Goal: Find specific page/section: Find specific page/section

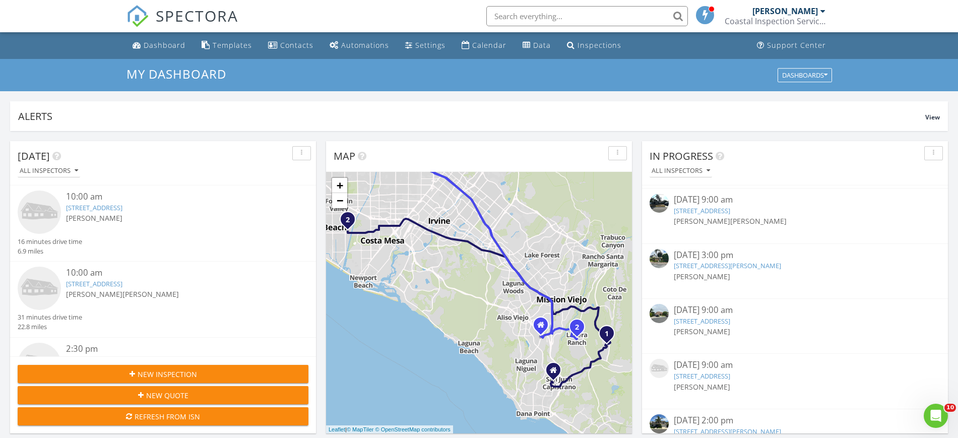
click at [758, 266] on link "[STREET_ADDRESS][PERSON_NAME]" at bounding box center [727, 265] width 107 height 9
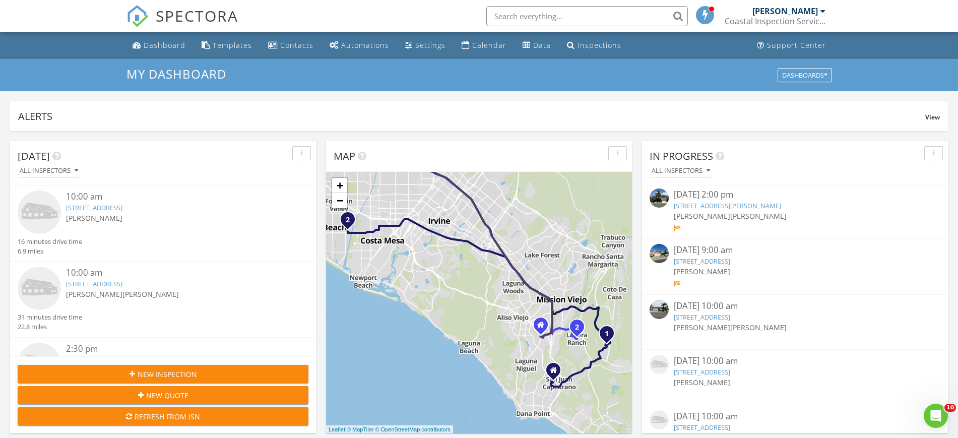
scroll to position [620, 0]
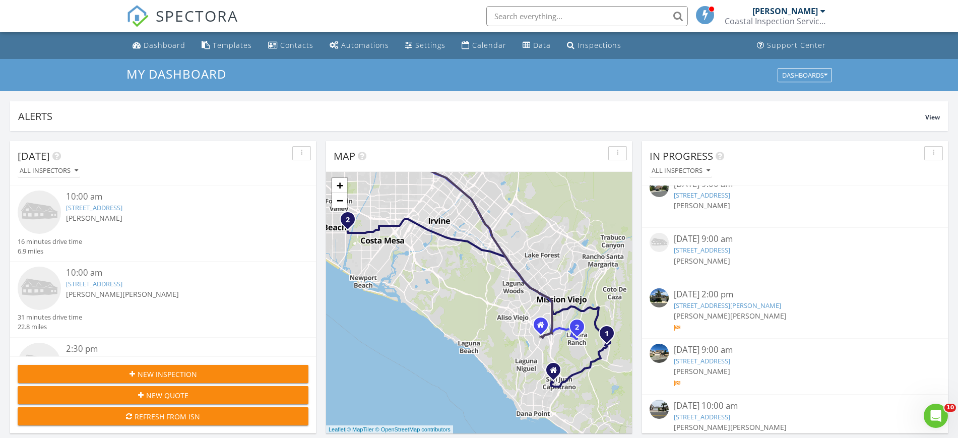
click at [752, 304] on link "[STREET_ADDRESS][PERSON_NAME]" at bounding box center [727, 305] width 107 height 9
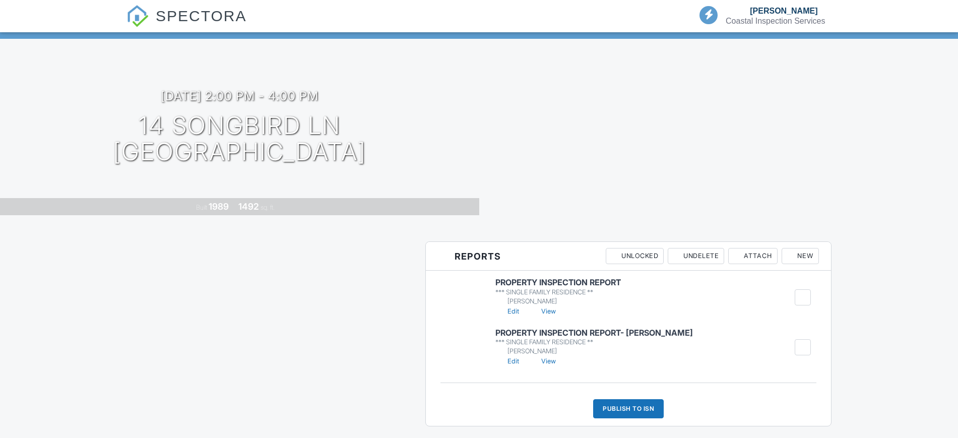
scroll to position [63, 0]
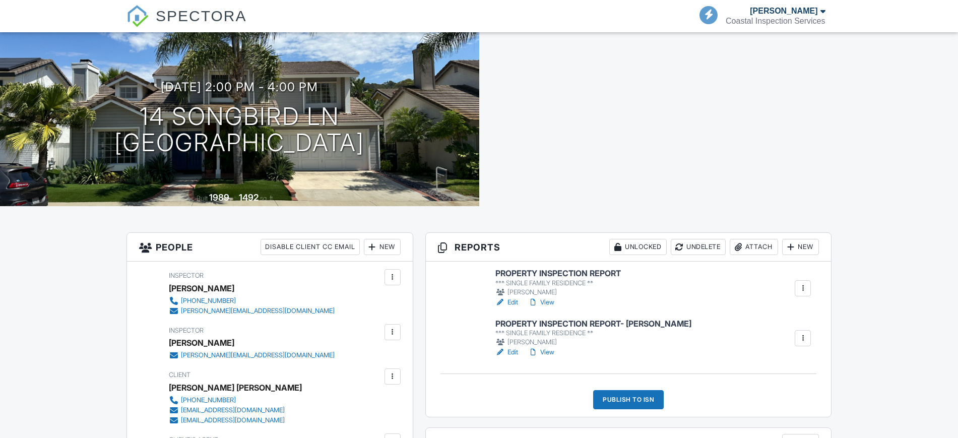
click at [549, 298] on link "View" at bounding box center [541, 302] width 26 height 10
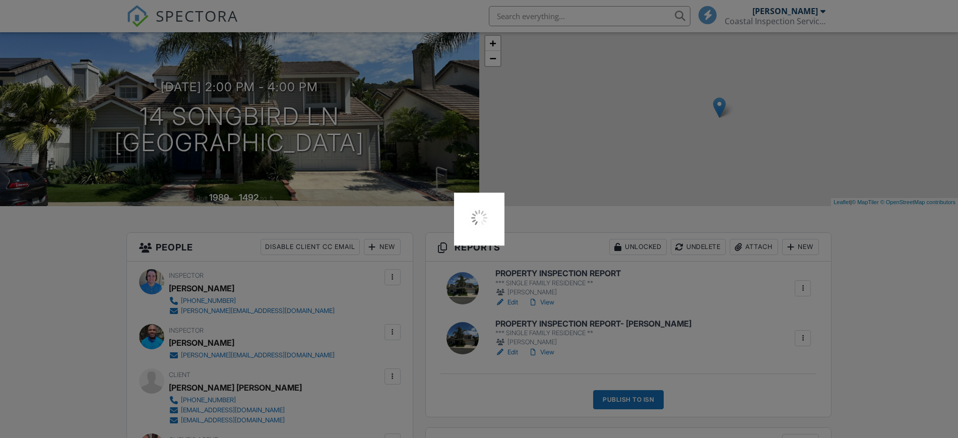
scroll to position [0, 0]
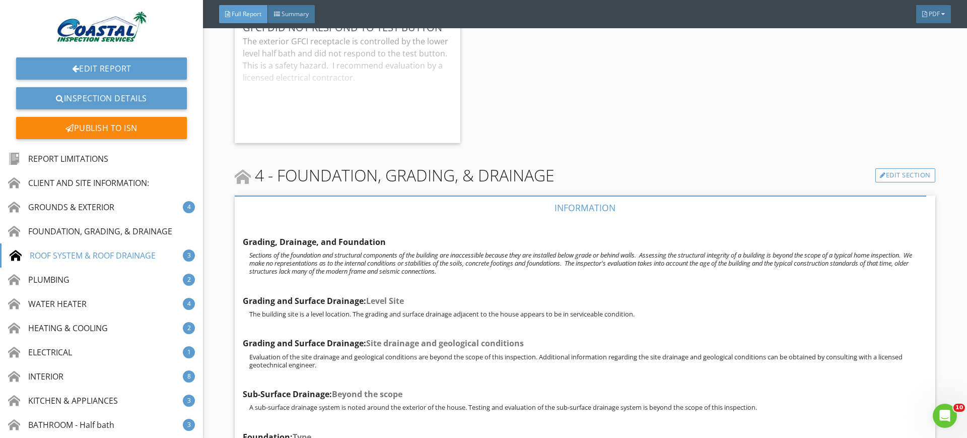
scroll to position [2960, 0]
